Goal: Task Accomplishment & Management: Manage account settings

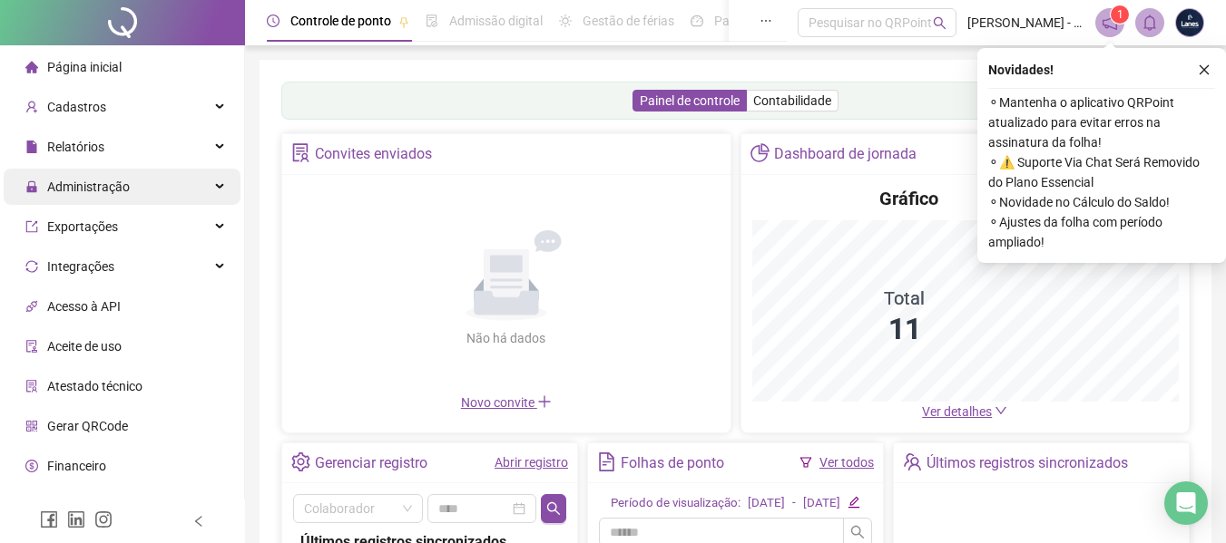
click at [134, 186] on div "Administração" at bounding box center [122, 187] width 237 height 36
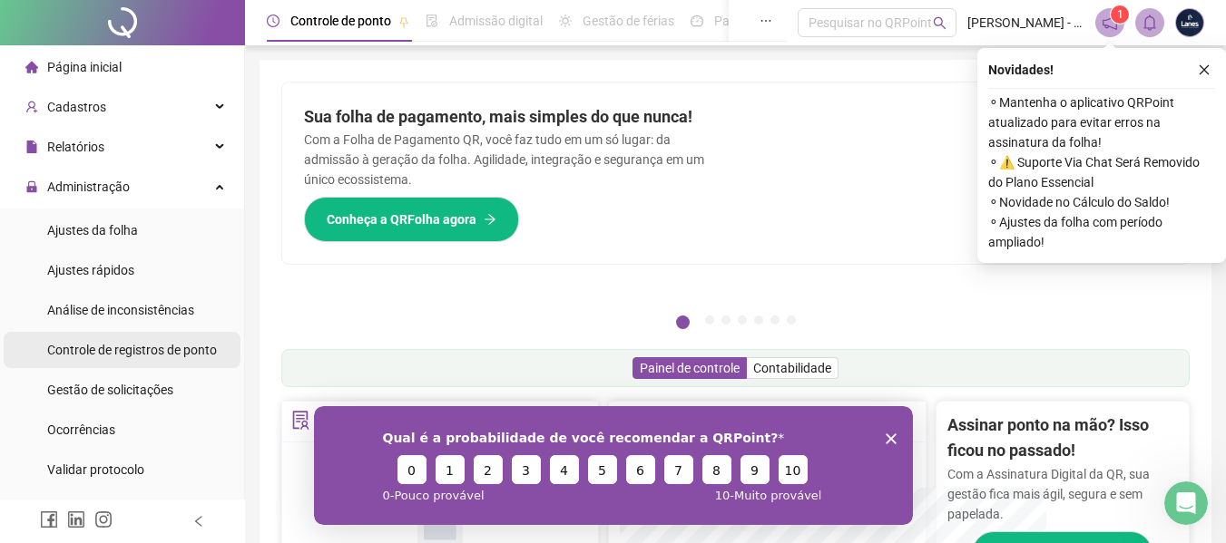
click at [146, 338] on div "Controle de registros de ponto" at bounding box center [132, 350] width 170 height 36
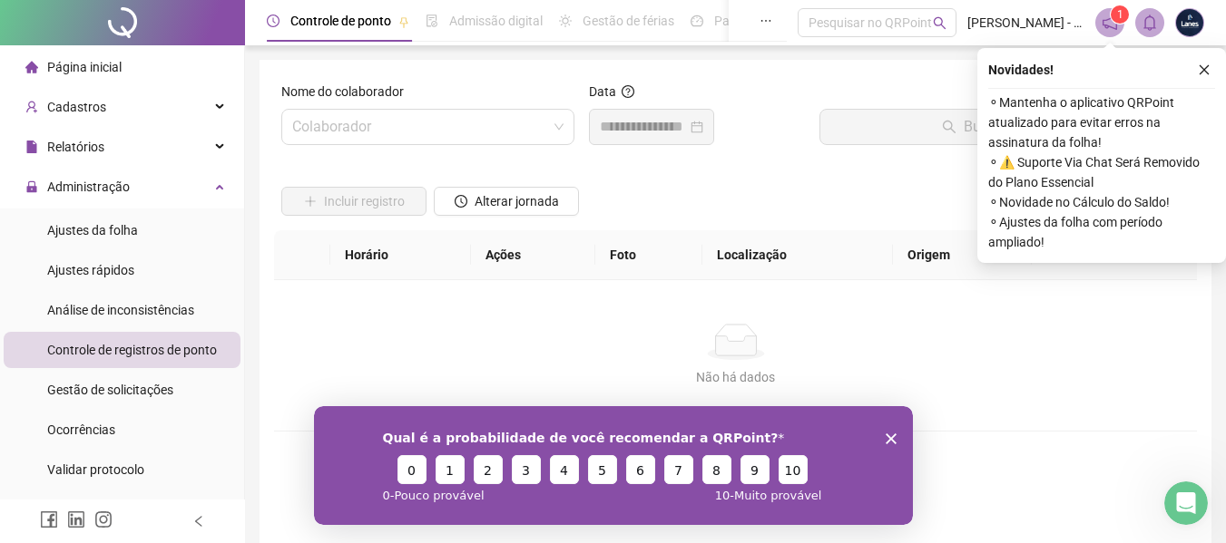
click at [886, 431] on div "Qual é a probabilidade de você recomendar a QRPoint? 0 1 2 3 4 5 6 7 8 9 10 0 -…" at bounding box center [612, 464] width 599 height 119
click at [1198, 63] on icon "close" at bounding box center [1203, 69] width 13 height 13
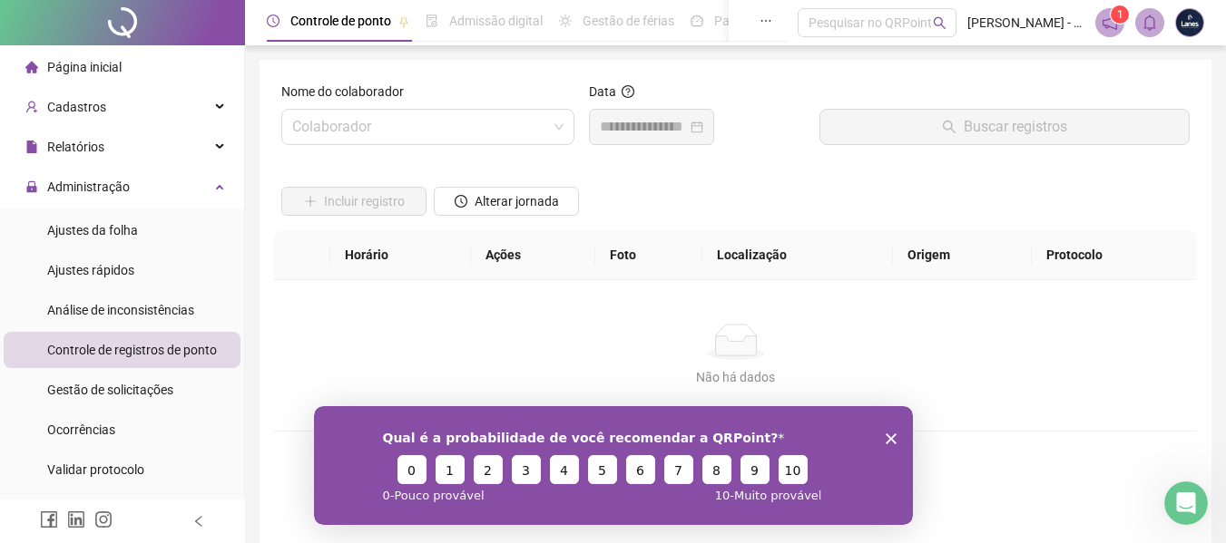
click at [355, 102] on div "Nome do colaborador" at bounding box center [427, 95] width 293 height 27
click at [884, 430] on div "Qual é a probabilidade de você recomendar a QRPoint? 0 1 2 3 4 5 6 7 8 9 10 0 -…" at bounding box center [612, 464] width 599 height 119
click at [886, 434] on polygon "Encerrar pesquisa" at bounding box center [889, 438] width 11 height 11
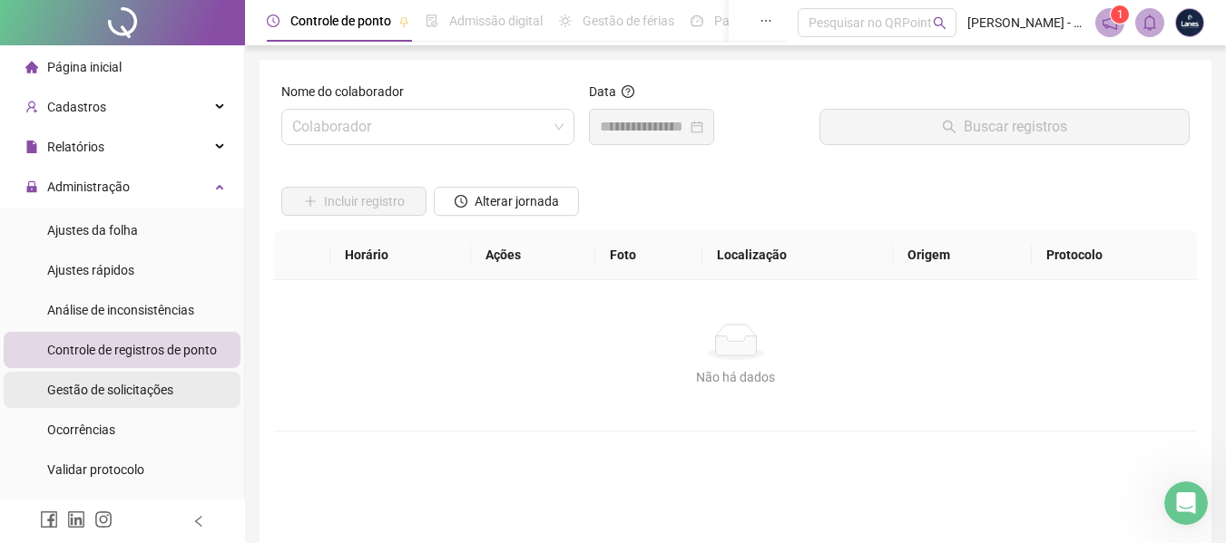
click at [121, 383] on span "Gestão de solicitações" at bounding box center [110, 390] width 126 height 15
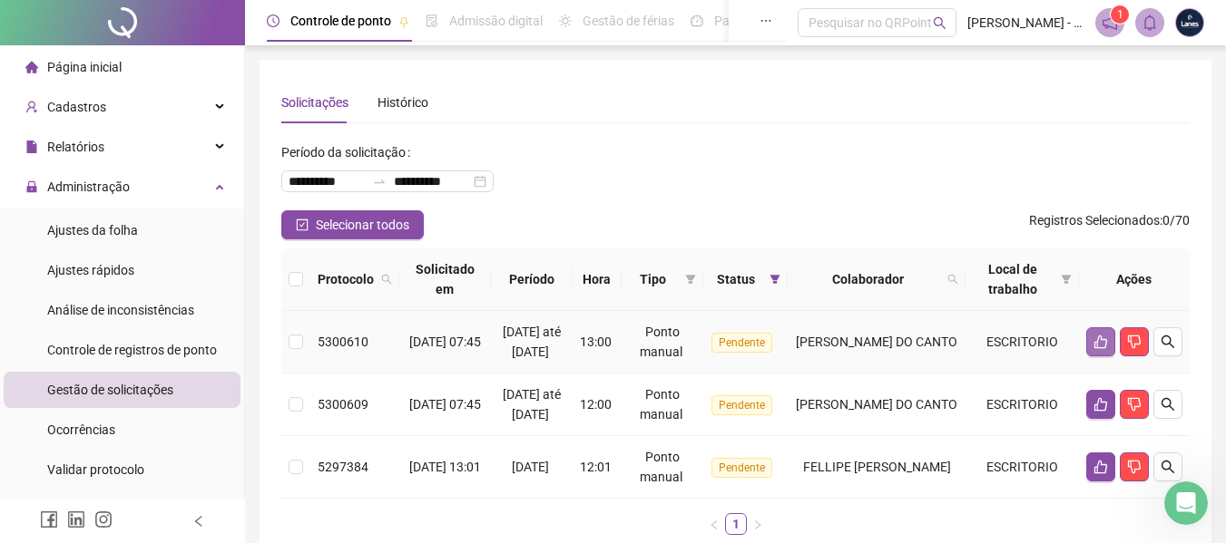
click at [1109, 350] on button "button" at bounding box center [1100, 341] width 29 height 29
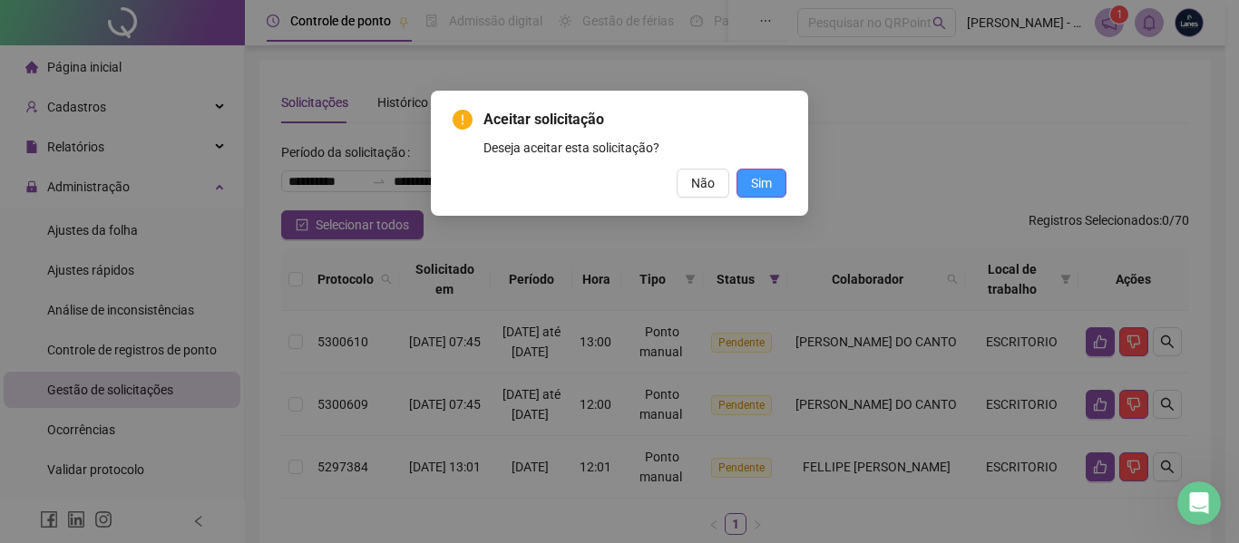
click at [745, 179] on button "Sim" at bounding box center [762, 183] width 50 height 29
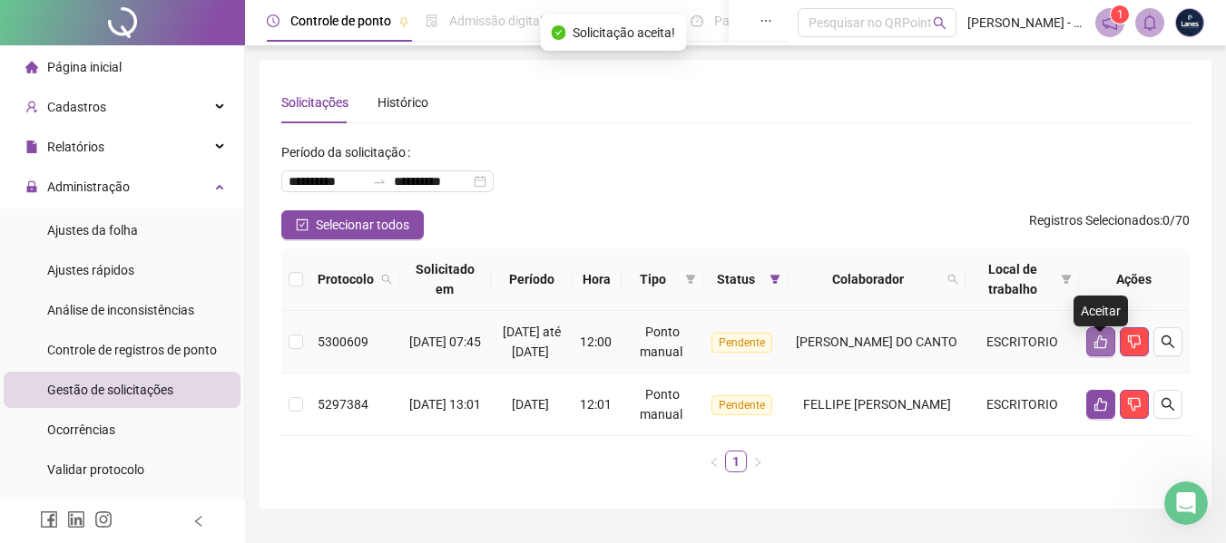
click at [1101, 349] on icon "like" at bounding box center [1100, 342] width 15 height 15
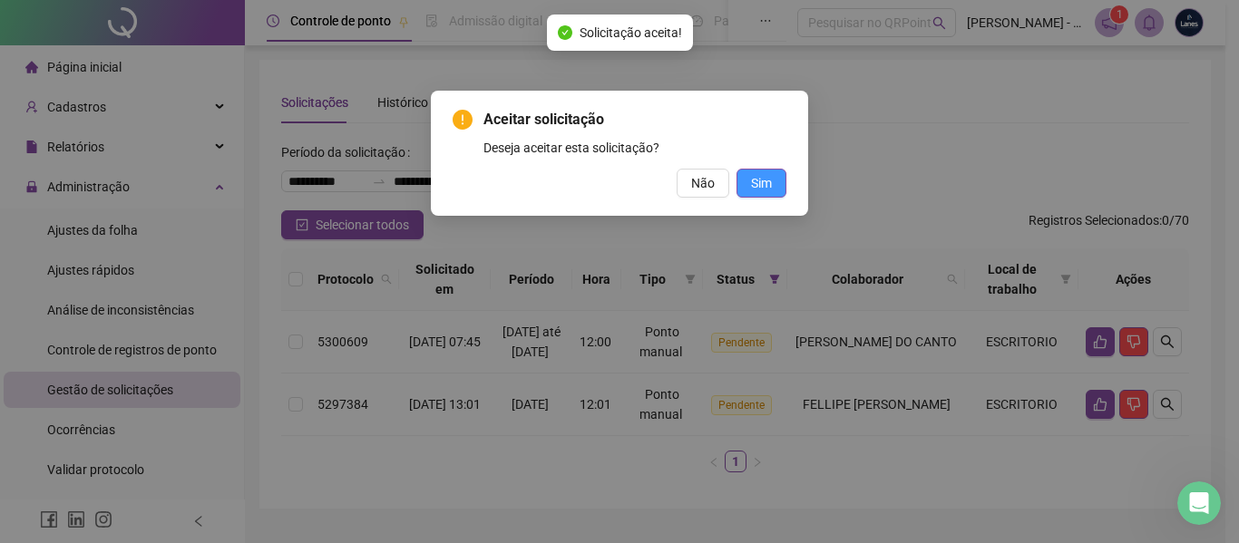
click at [776, 190] on button "Sim" at bounding box center [762, 183] width 50 height 29
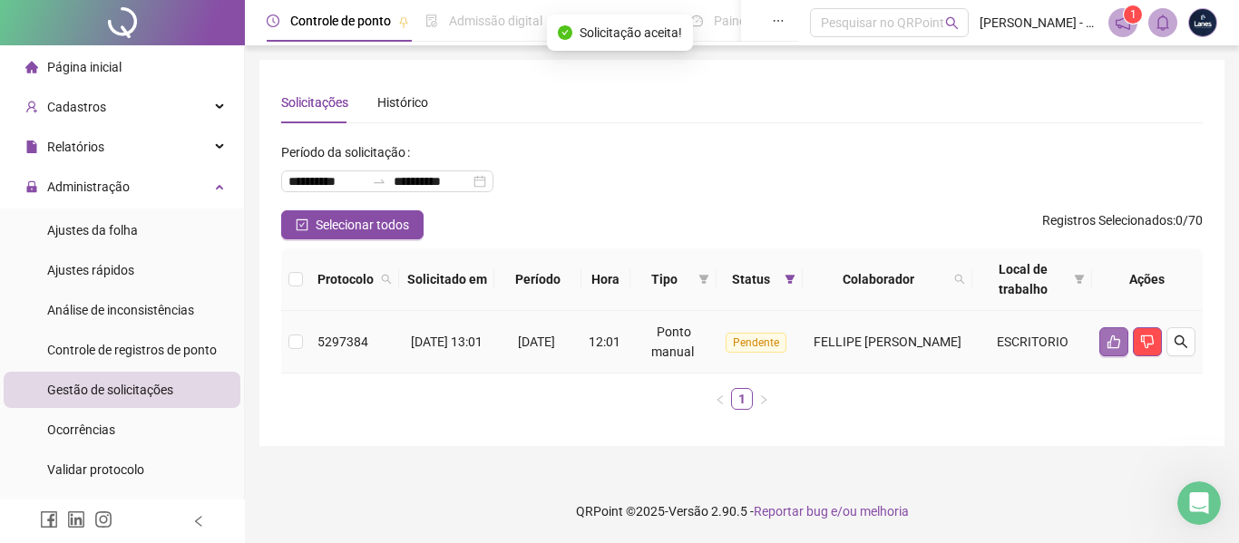
click at [1104, 349] on button "button" at bounding box center [1113, 341] width 29 height 29
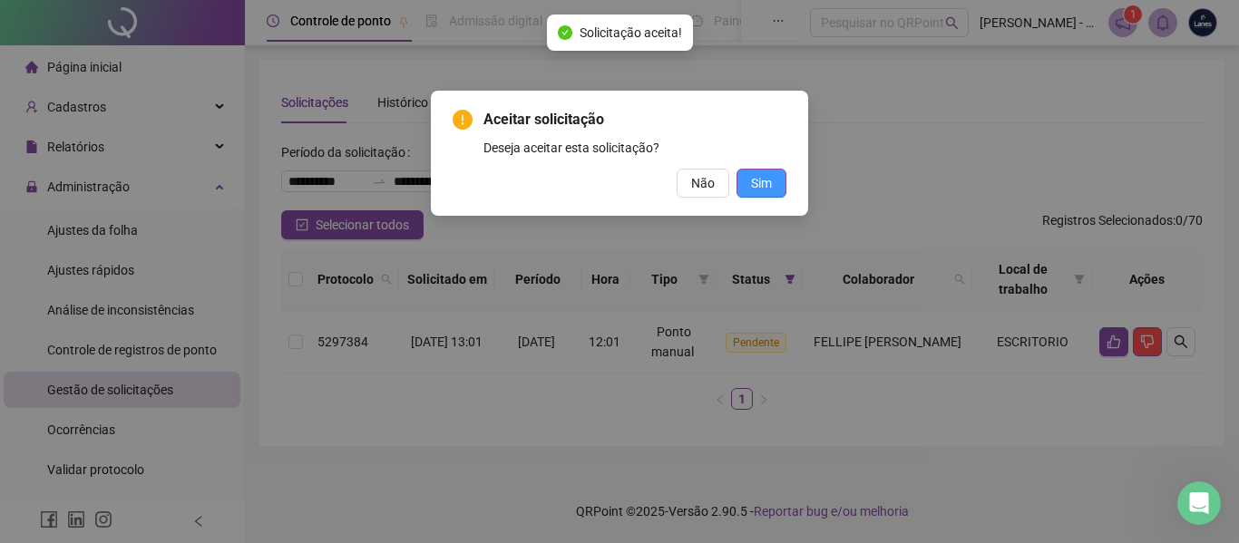
click at [768, 183] on span "Sim" at bounding box center [761, 183] width 21 height 20
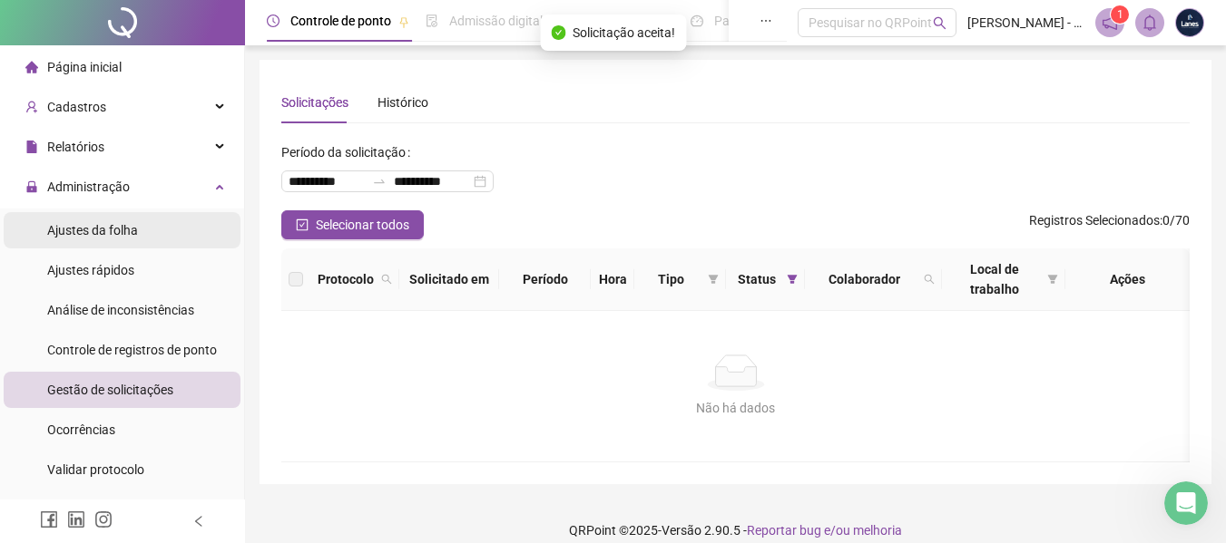
click at [88, 217] on div "Ajustes da folha" at bounding box center [92, 230] width 91 height 36
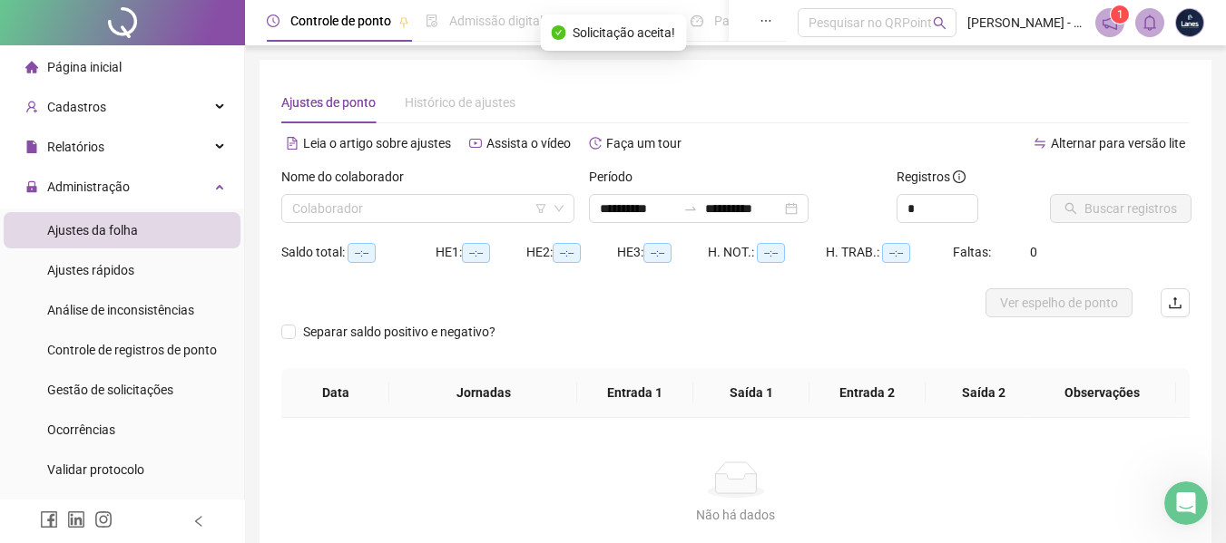
type input "**********"
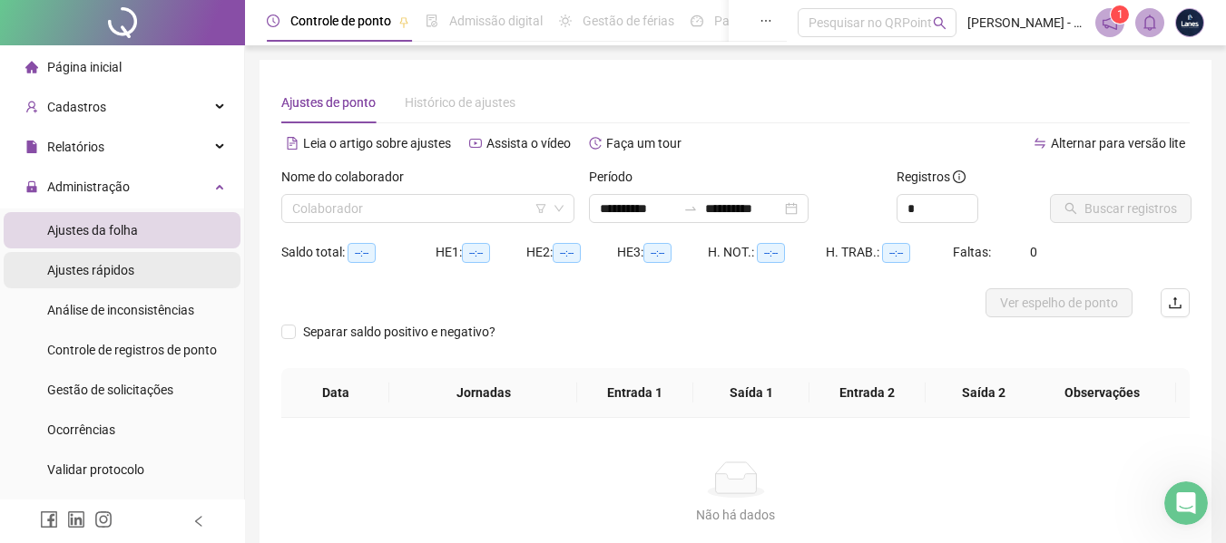
click at [98, 268] on span "Ajustes rápidos" at bounding box center [90, 270] width 87 height 15
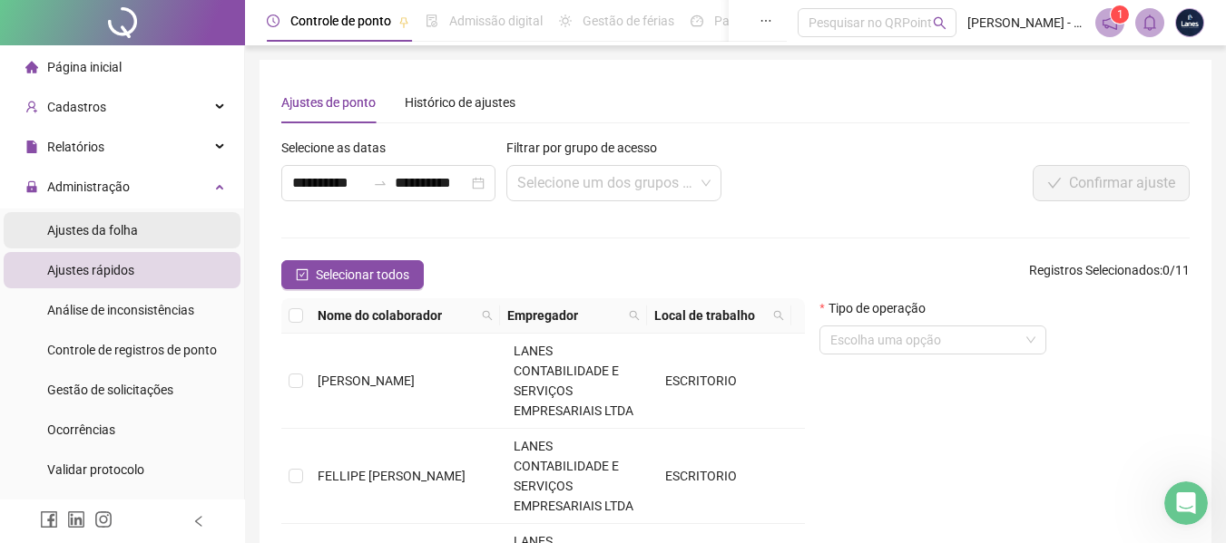
click at [113, 212] on div "Ajustes da folha" at bounding box center [92, 230] width 91 height 36
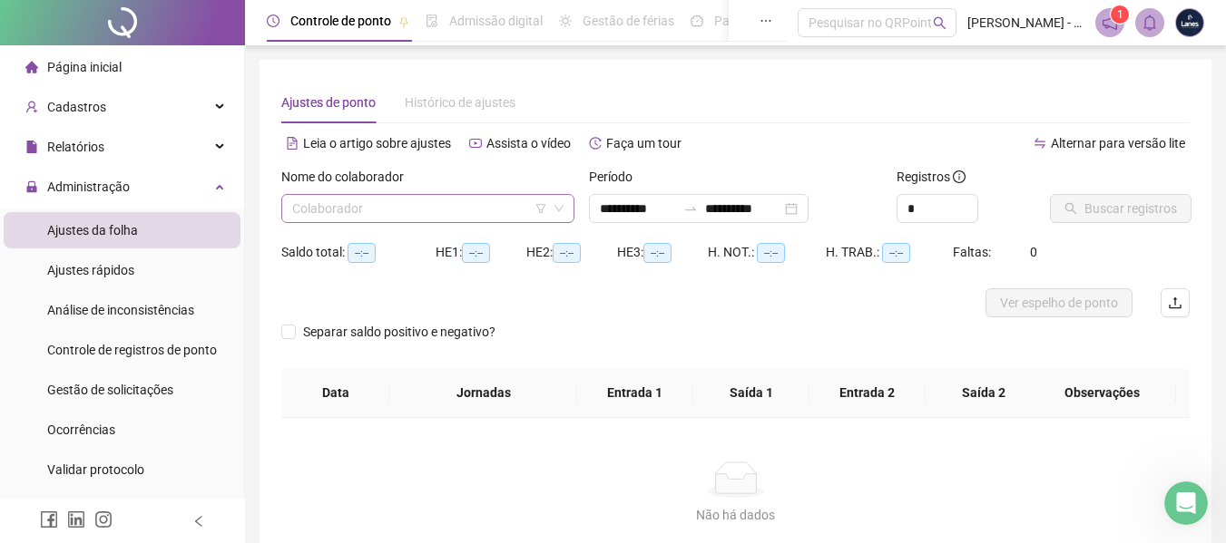
type input "**********"
click at [464, 233] on div "Nome do colaborador Colaborador" at bounding box center [428, 202] width 308 height 71
click at [479, 210] on input "search" at bounding box center [419, 208] width 255 height 27
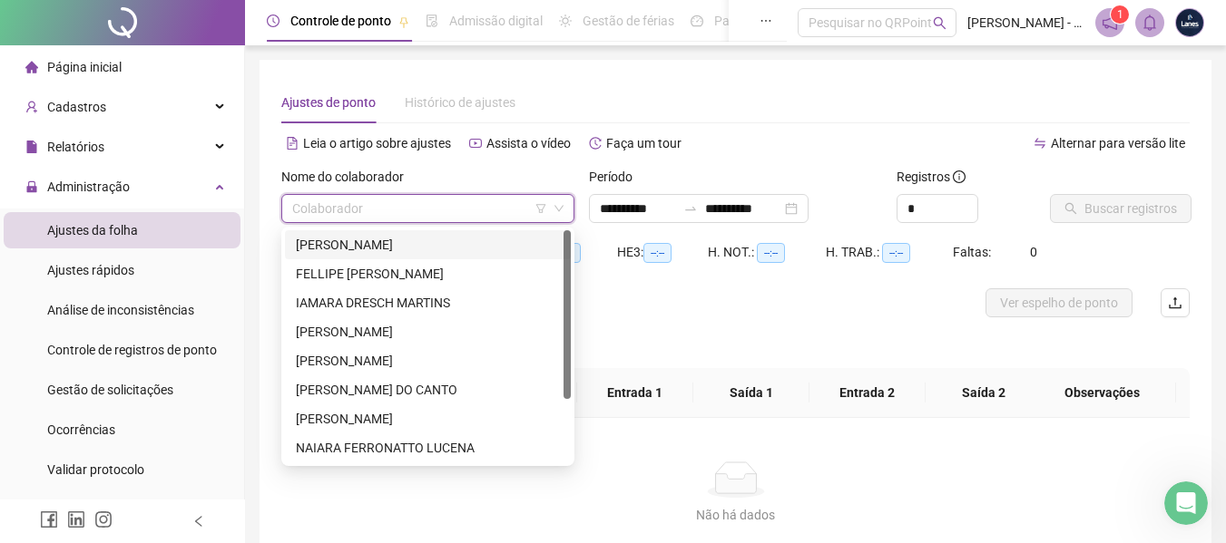
click at [411, 240] on div "[PERSON_NAME]" at bounding box center [428, 245] width 264 height 20
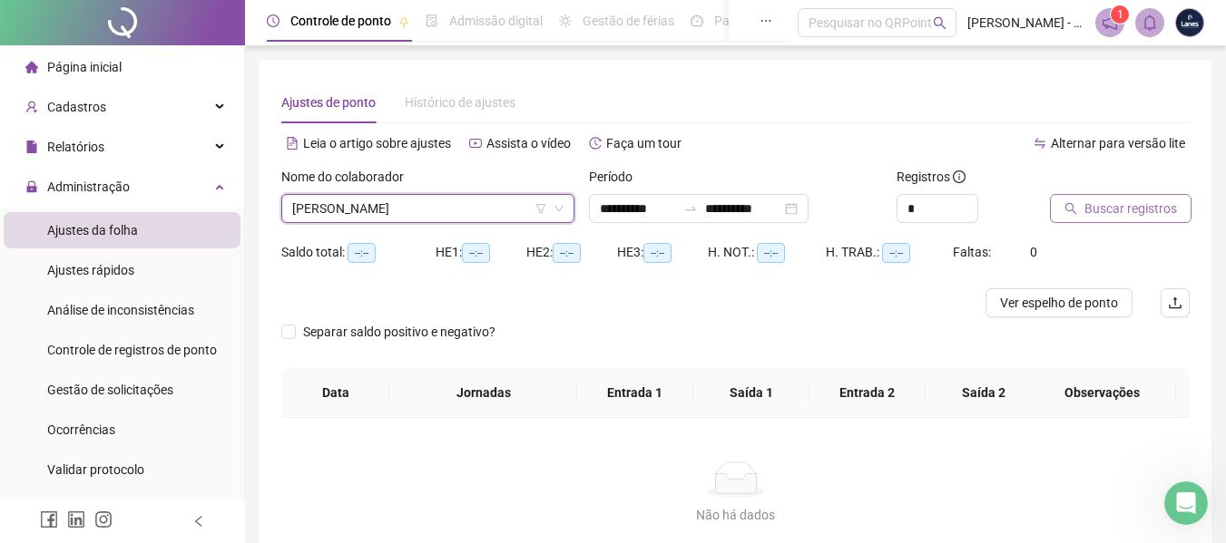
click at [1122, 210] on span "Buscar registros" at bounding box center [1130, 209] width 93 height 20
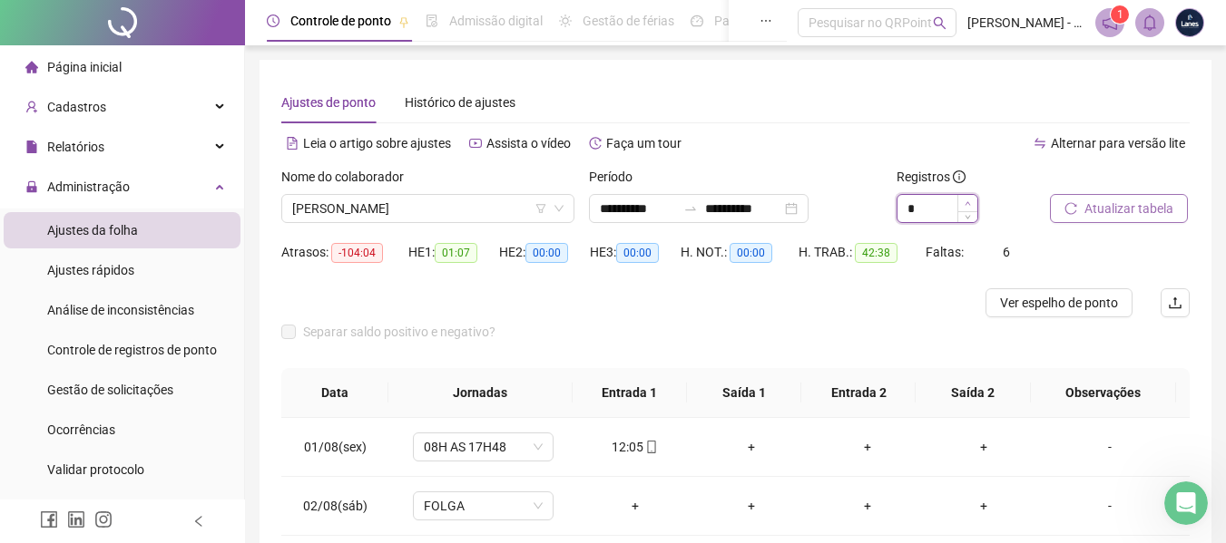
click at [965, 202] on icon "up" at bounding box center [967, 203] width 6 height 6
type input "*"
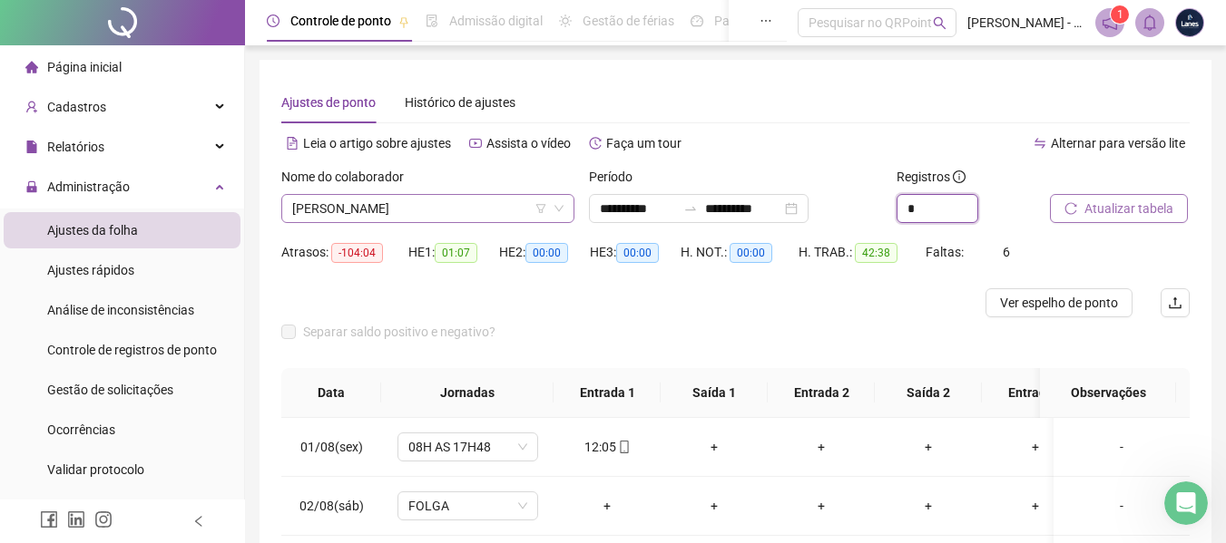
click at [455, 205] on span "[PERSON_NAME]" at bounding box center [427, 208] width 271 height 27
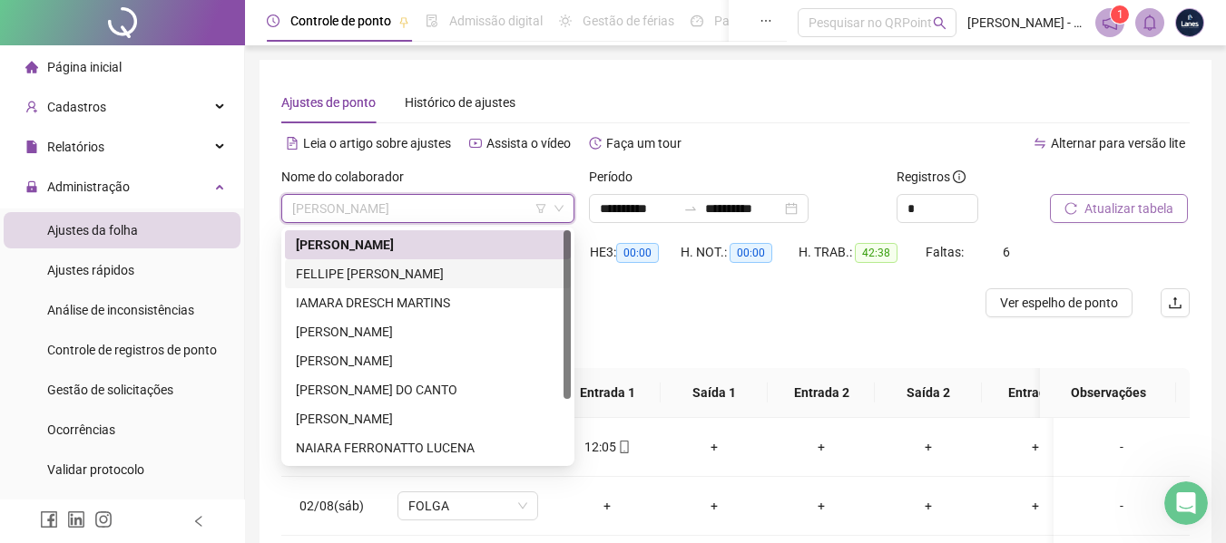
click at [324, 277] on div "FELLIPE [PERSON_NAME]" at bounding box center [428, 274] width 264 height 20
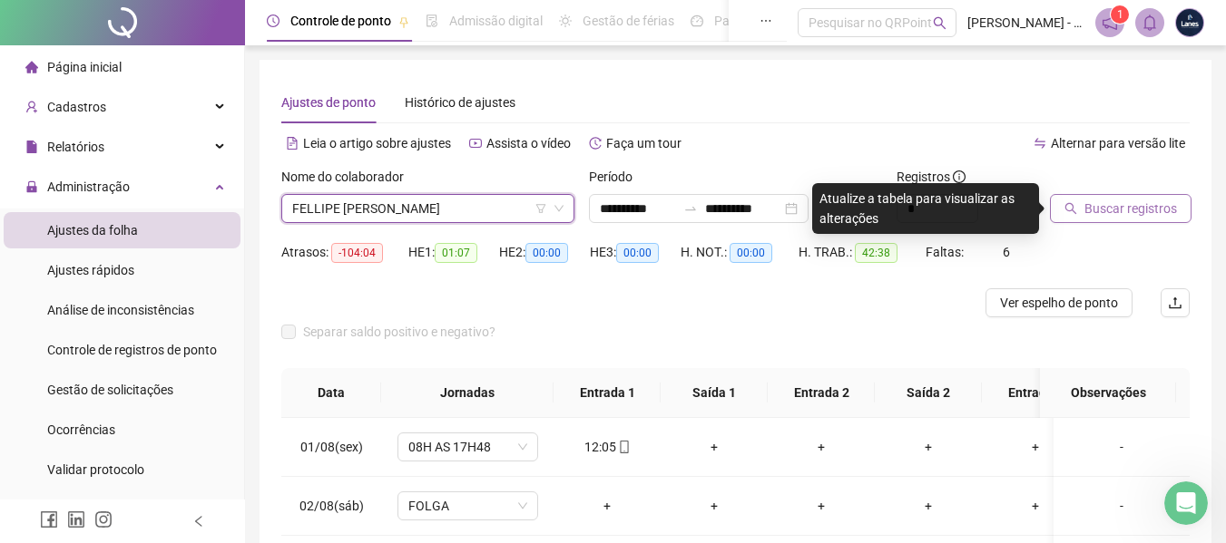
click at [1124, 195] on button "Buscar registros" at bounding box center [1121, 208] width 142 height 29
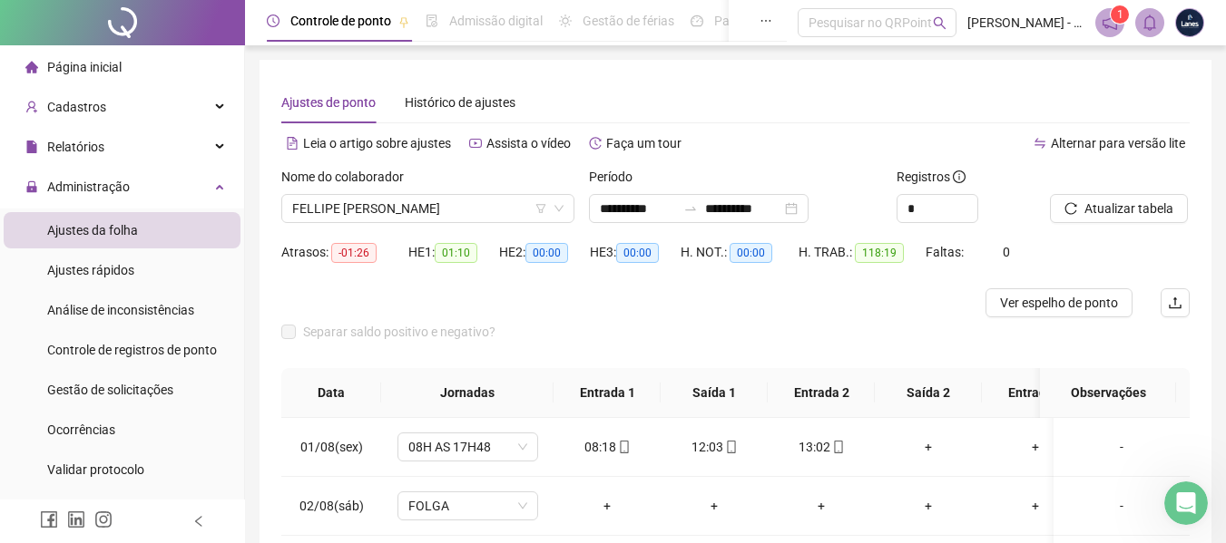
click at [482, 181] on div "Nome do colaborador" at bounding box center [427, 180] width 293 height 27
click at [480, 186] on div "Nome do colaborador" at bounding box center [427, 180] width 293 height 27
click at [476, 195] on span "FELLIPE [PERSON_NAME]" at bounding box center [427, 208] width 271 height 27
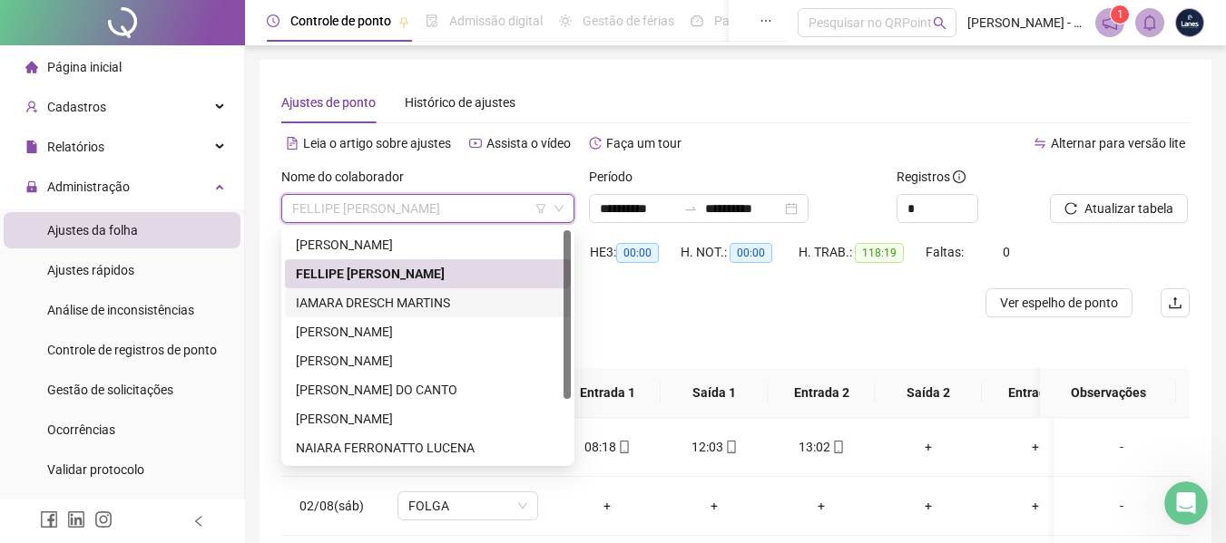
click at [367, 298] on div "IAMARA DRESCH MARTINS" at bounding box center [428, 303] width 264 height 20
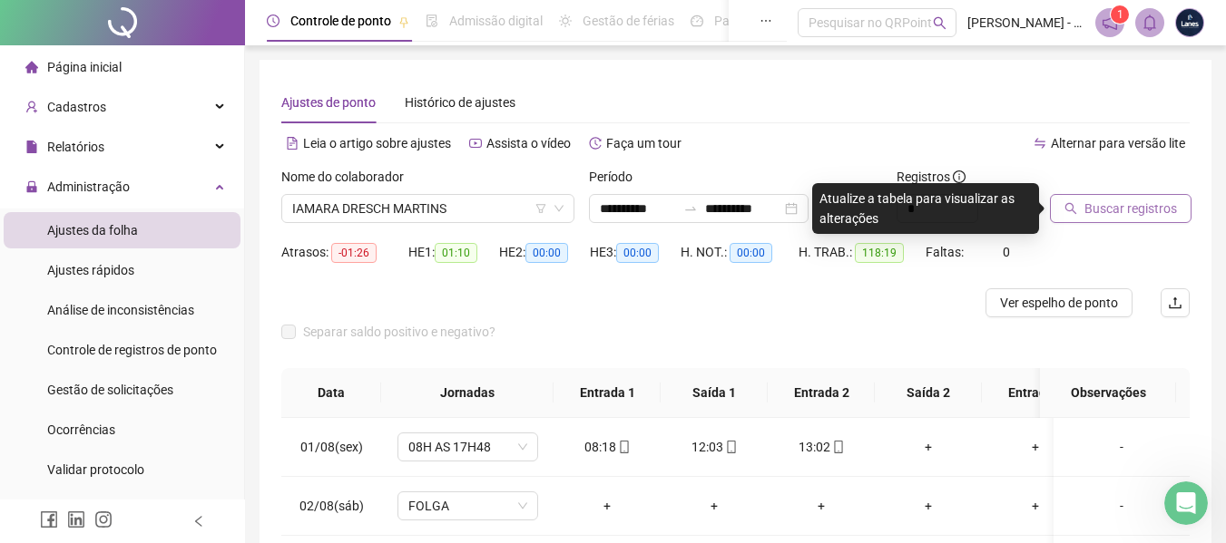
click at [1128, 218] on span "Buscar registros" at bounding box center [1130, 209] width 93 height 20
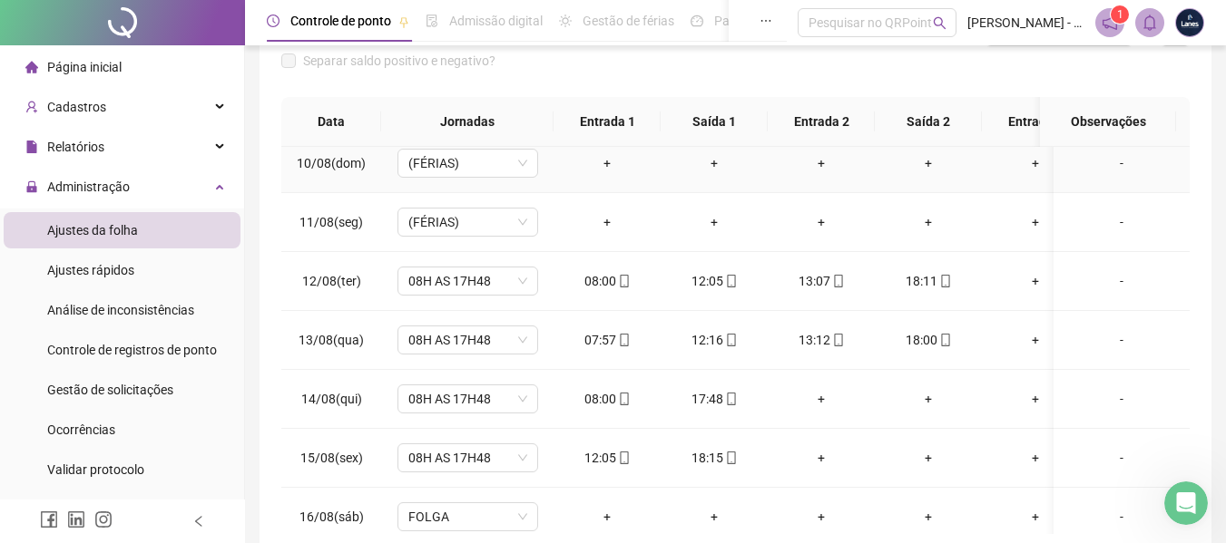
scroll to position [544, 0]
click at [823, 397] on div "+" at bounding box center [821, 398] width 78 height 20
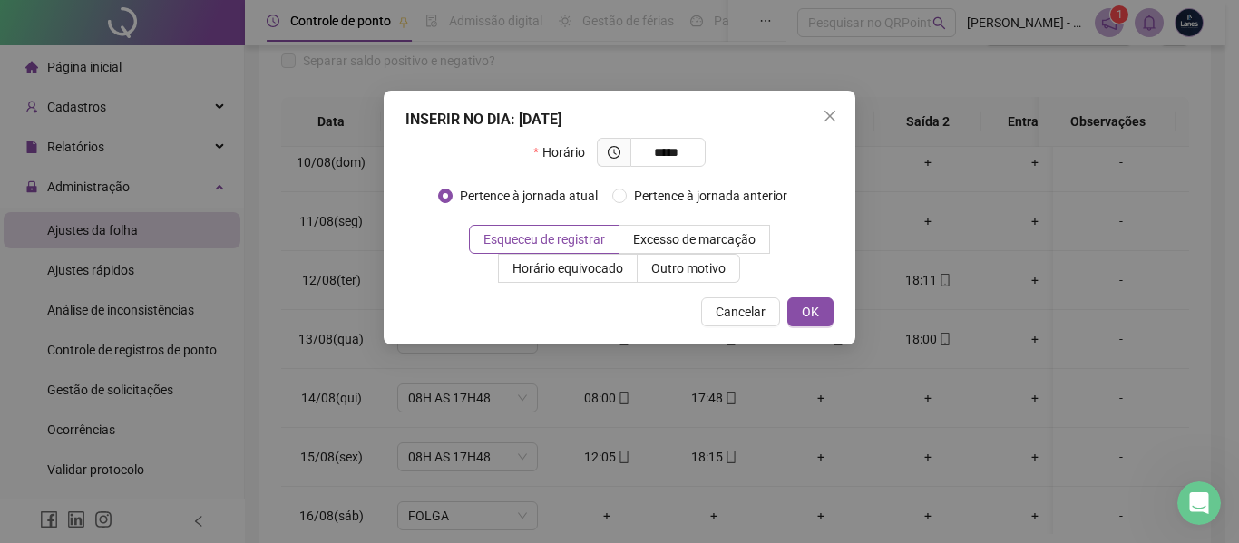
type input "*****"
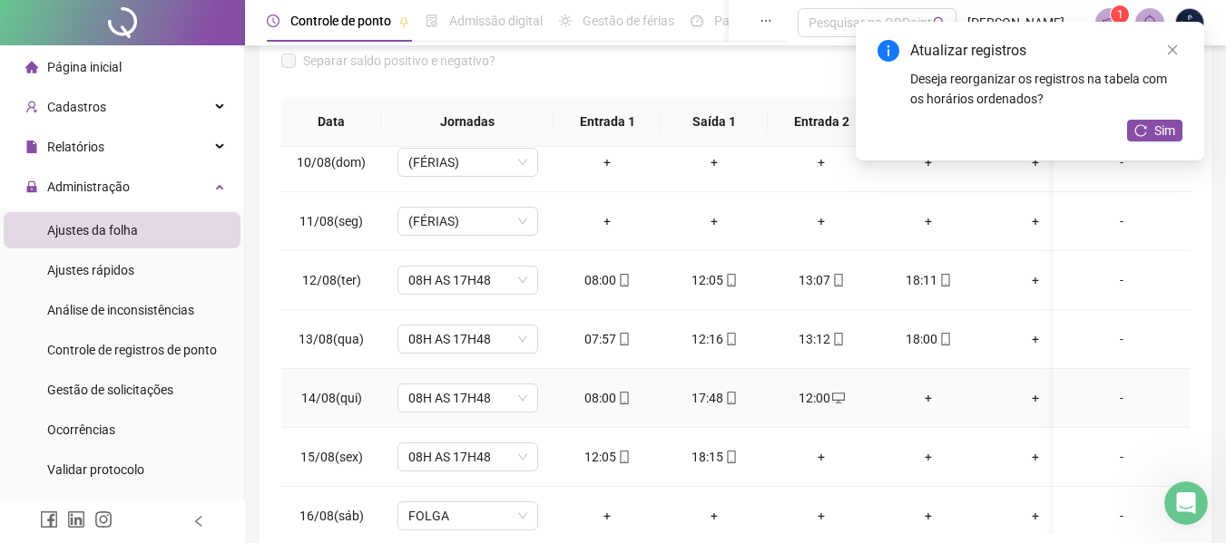
click at [920, 396] on div "+" at bounding box center [928, 398] width 78 height 20
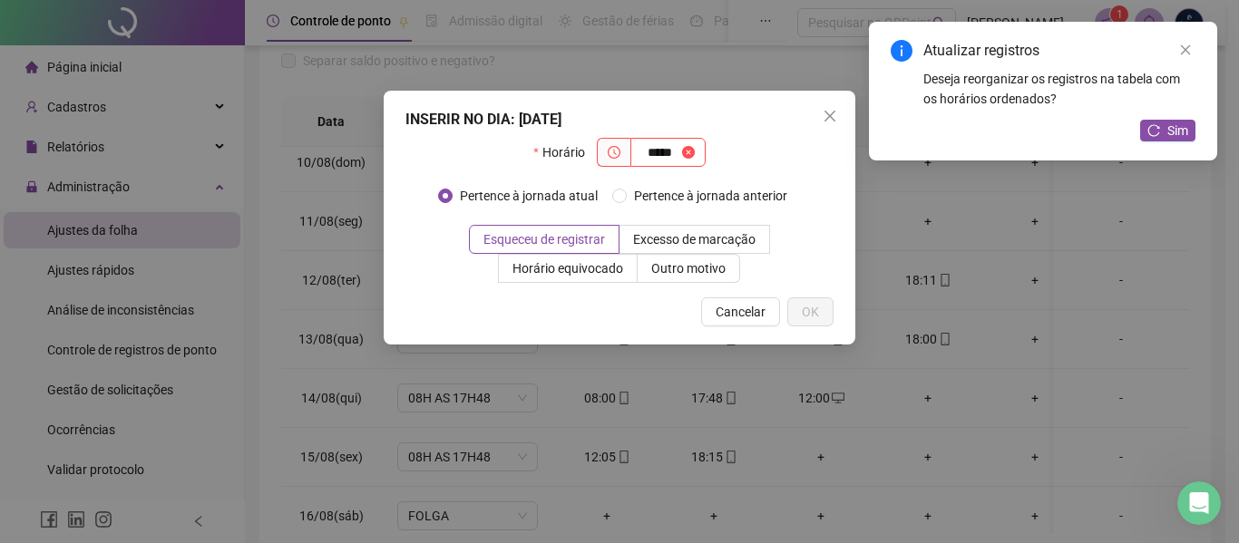
type input "*****"
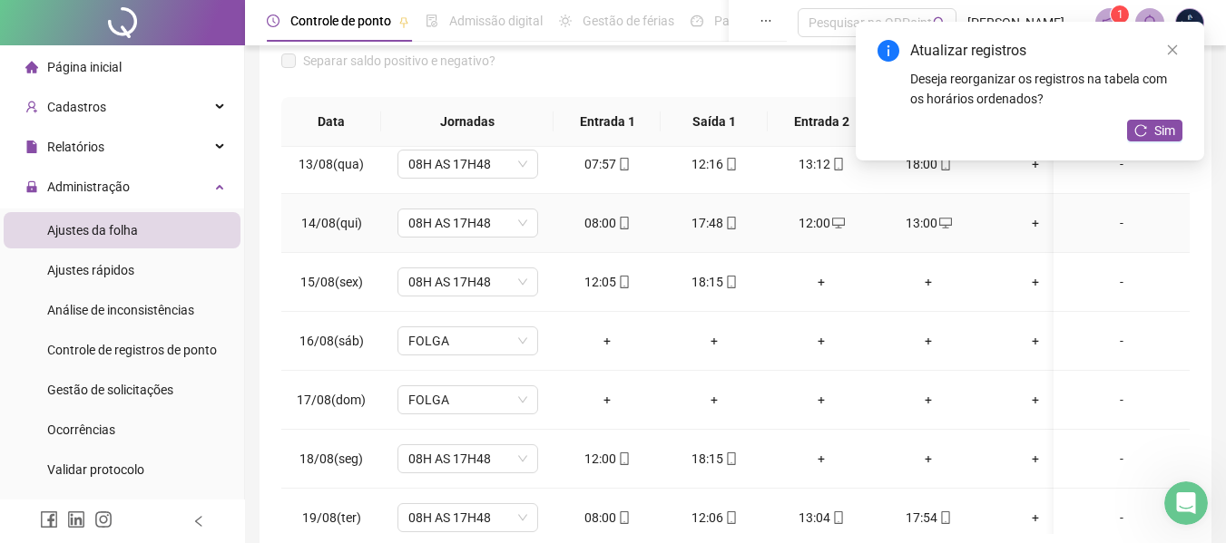
scroll to position [726, 0]
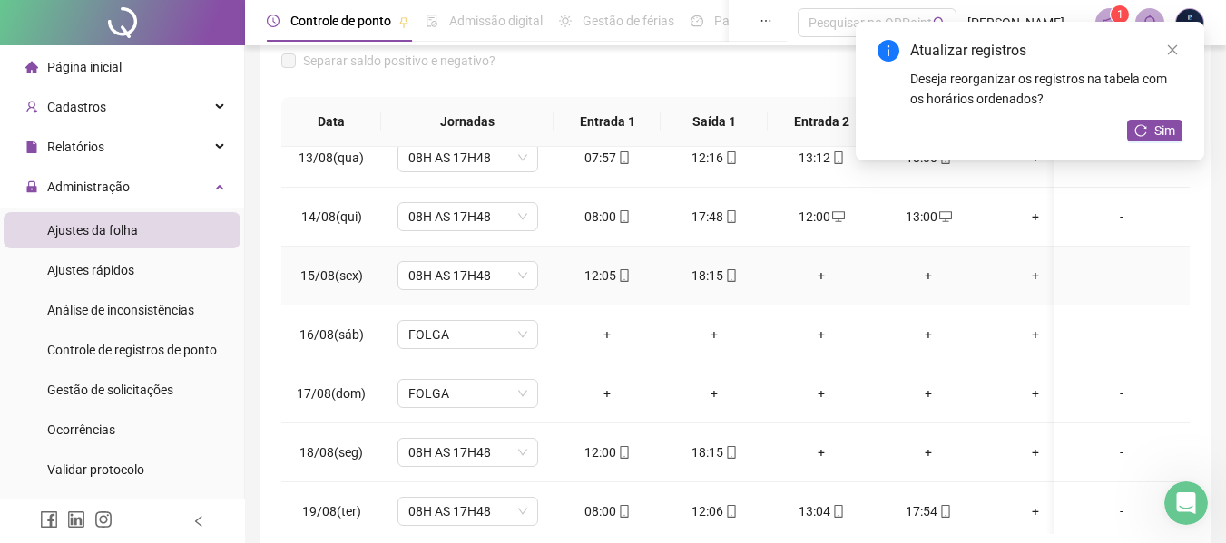
click at [814, 273] on div "+" at bounding box center [821, 276] width 78 height 20
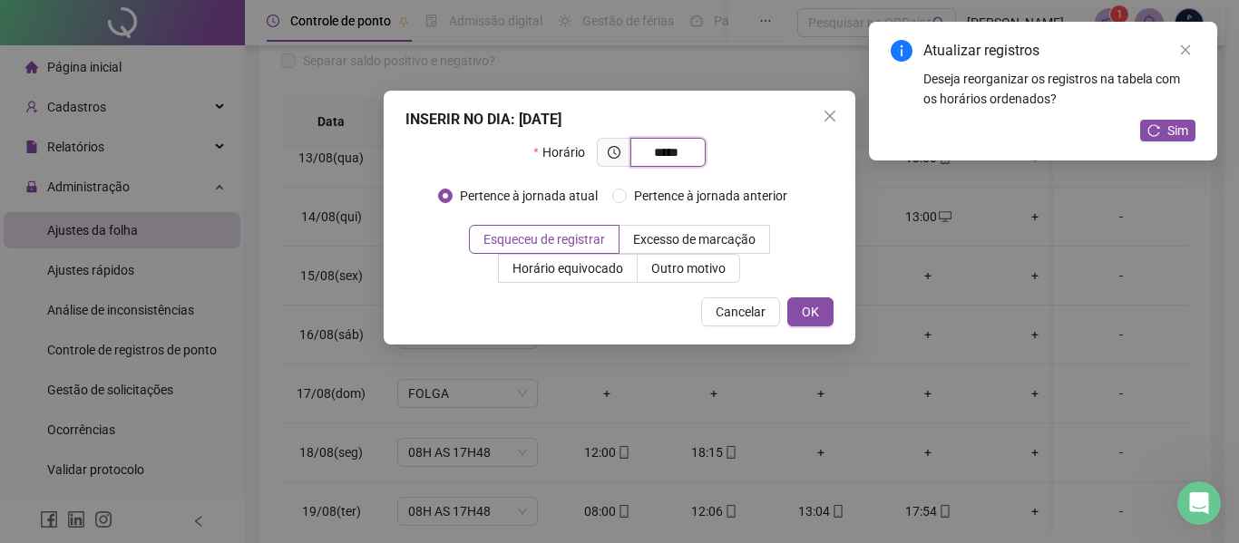
type input "*****"
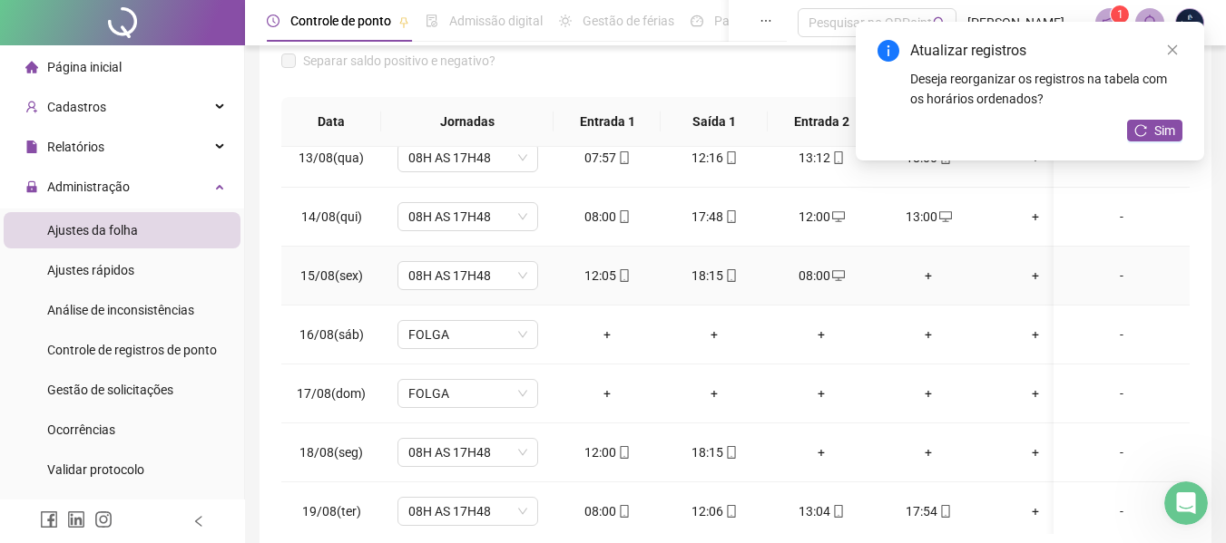
click at [913, 275] on div "+" at bounding box center [928, 276] width 78 height 20
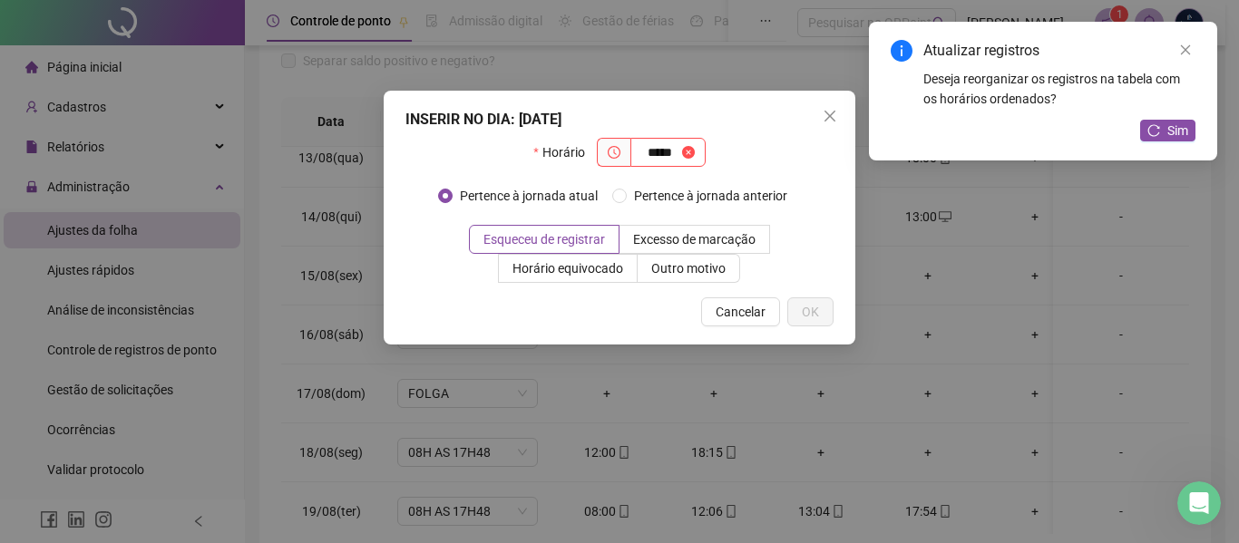
type input "*****"
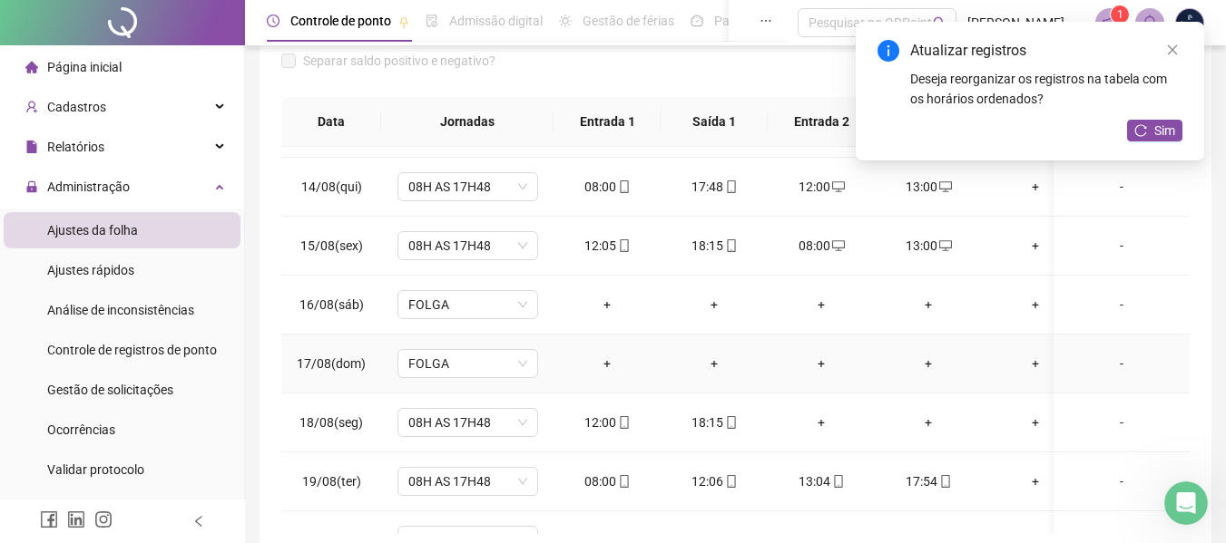
scroll to position [806, 0]
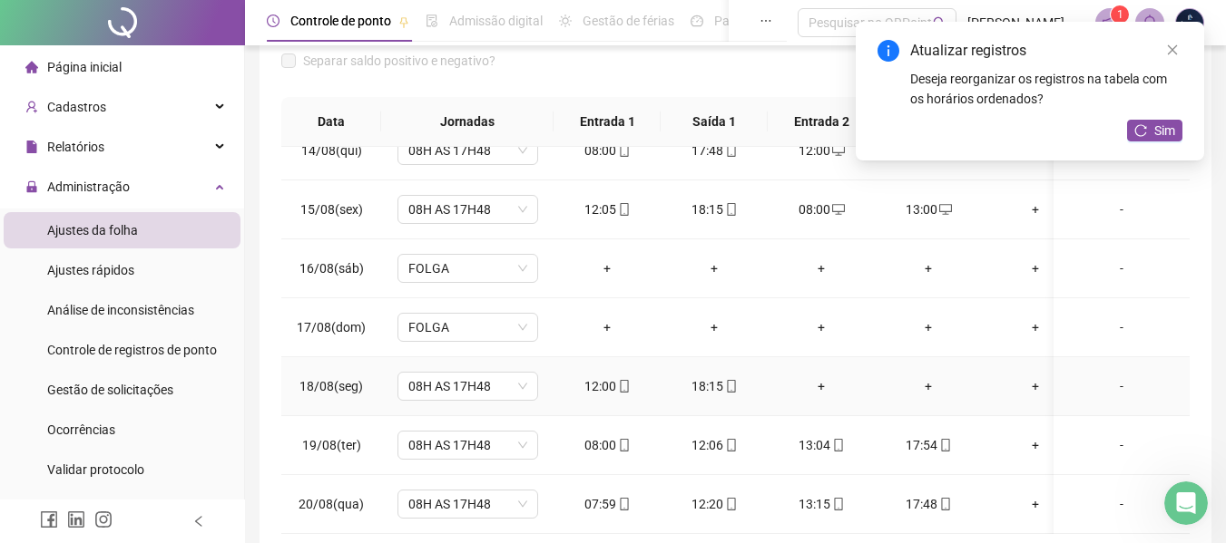
click at [819, 376] on div "+" at bounding box center [821, 386] width 78 height 20
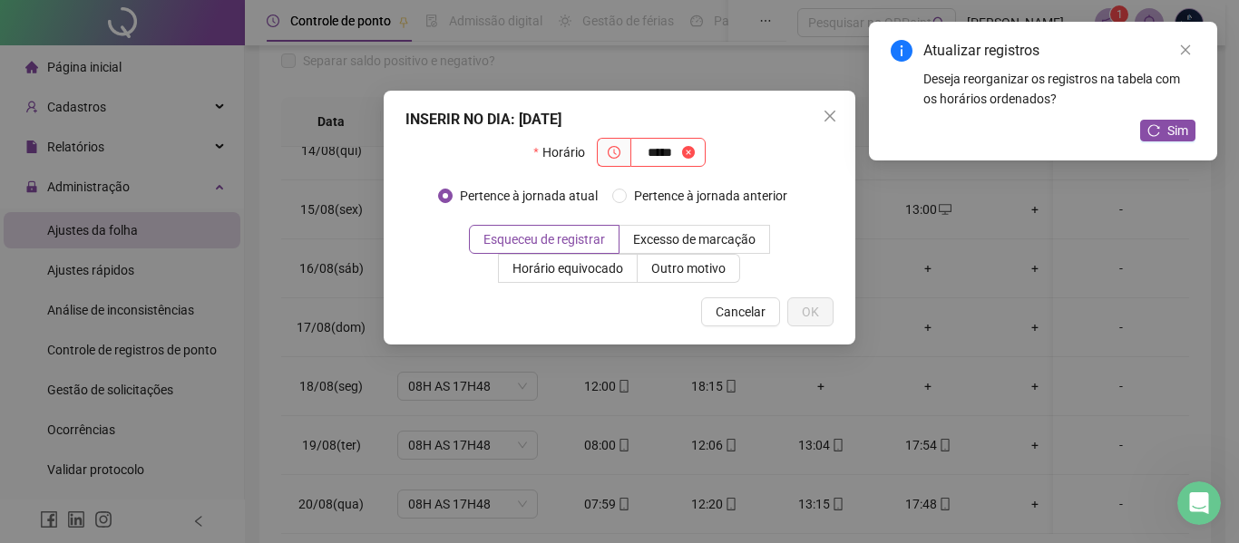
type input "*****"
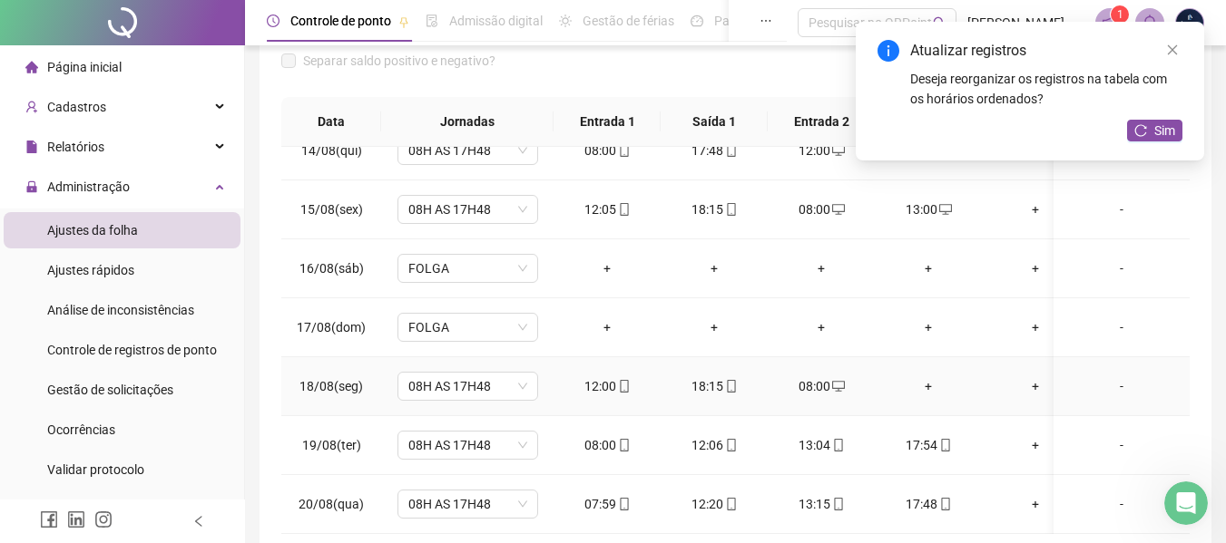
click at [918, 376] on div "+" at bounding box center [928, 386] width 78 height 20
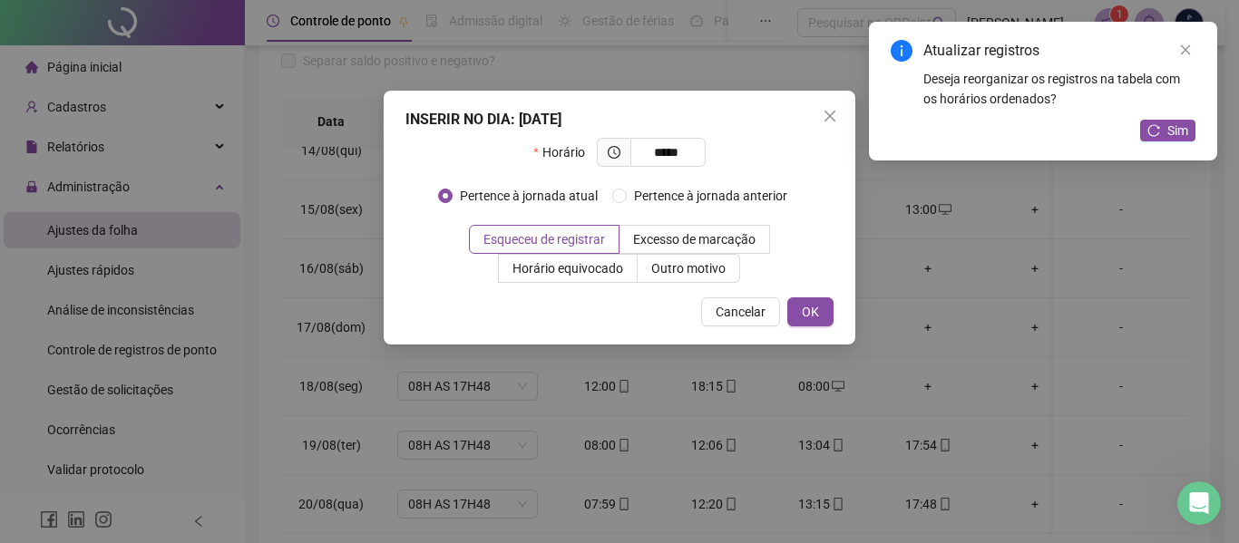
type input "*****"
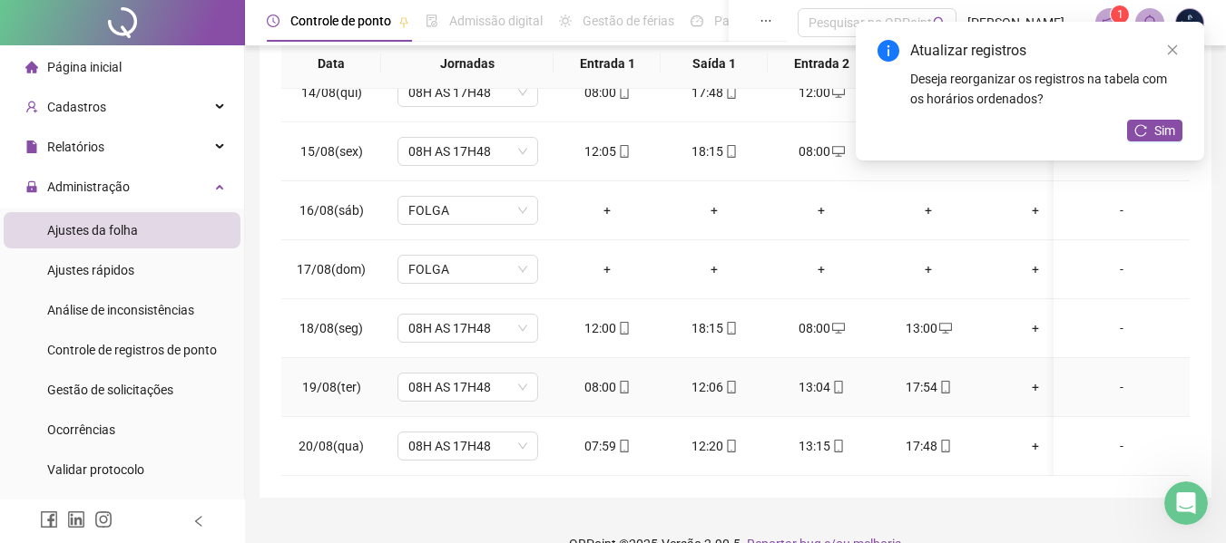
scroll to position [362, 0]
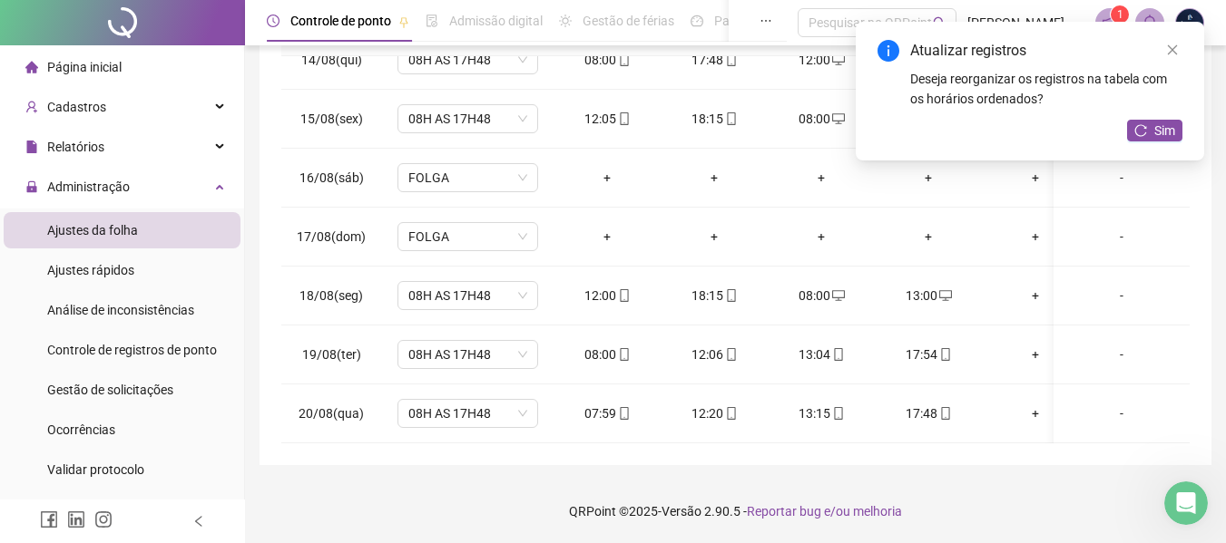
click at [1156, 119] on div "Atualizar registros Deseja reorganizar os registros na tabela com os horários o…" at bounding box center [1029, 91] width 348 height 139
click at [1152, 138] on button "Sim" at bounding box center [1154, 131] width 55 height 22
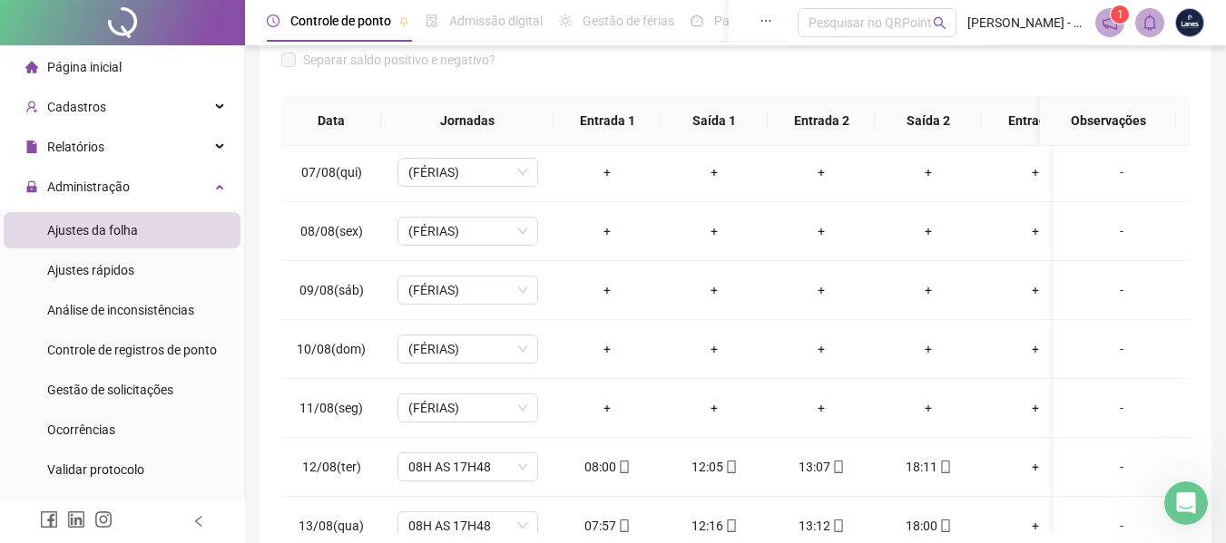
scroll to position [363, 0]
